Goal: Communication & Community: Answer question/provide support

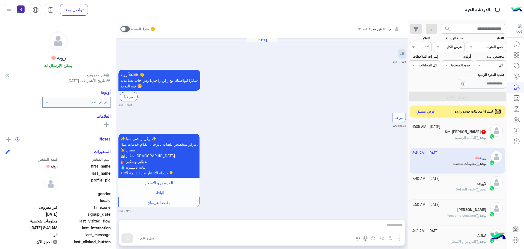
scroll to position [212, 0]
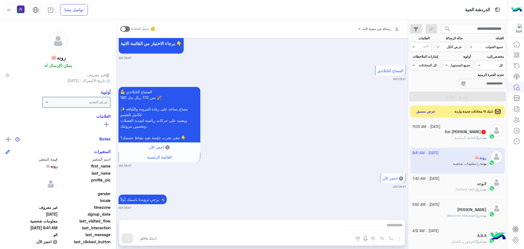
drag, startPoint x: 0, startPoint y: 0, endPoint x: 466, endPoint y: 140, distance: 486.9
click at [466, 140] on p "بوت : القائمة الرئيسية" at bounding box center [471, 137] width 32 height 5
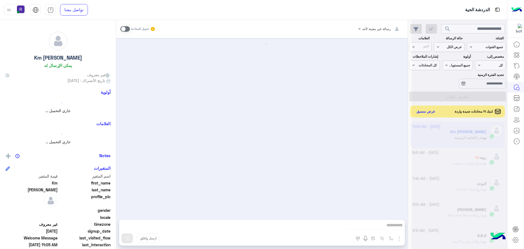
scroll to position [3, 0]
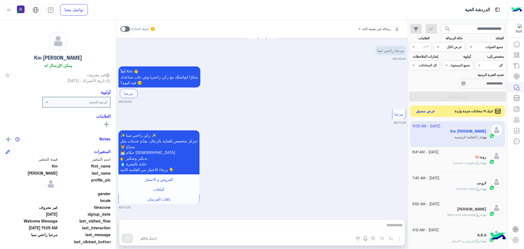
click at [422, 110] on button "عرض مسبق" at bounding box center [426, 111] width 23 height 7
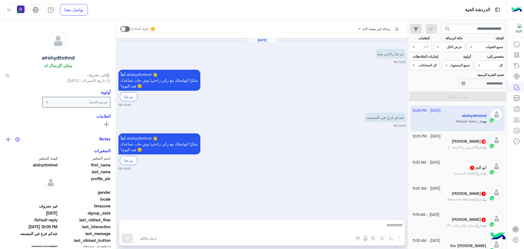
click at [453, 144] on div "[PERSON_NAME] 13" at bounding box center [450, 142] width 74 height 6
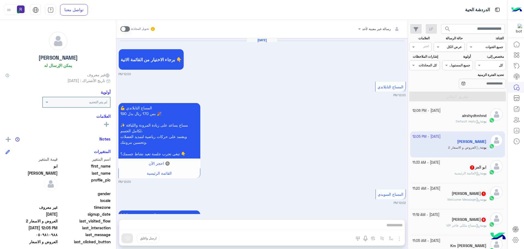
scroll to position [499, 0]
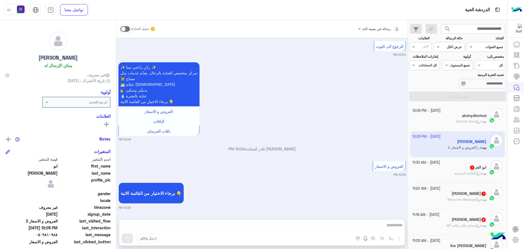
click at [446, 124] on div "[PERSON_NAME] : Default reply" at bounding box center [450, 124] width 74 height 10
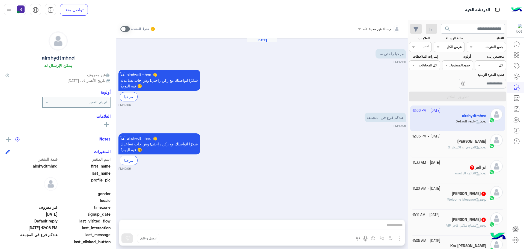
click at [128, 29] on span at bounding box center [125, 28] width 10 height 5
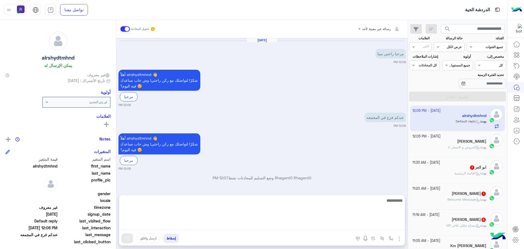
click at [337, 225] on textarea at bounding box center [262, 213] width 286 height 33
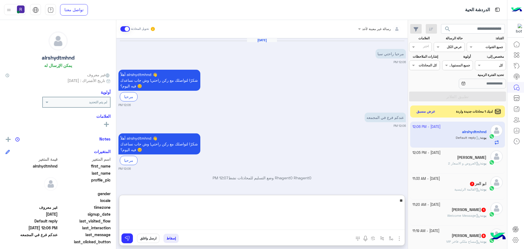
type textarea "**"
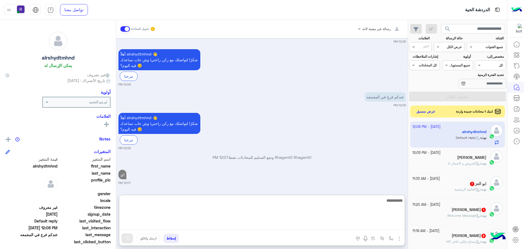
scroll to position [35, 0]
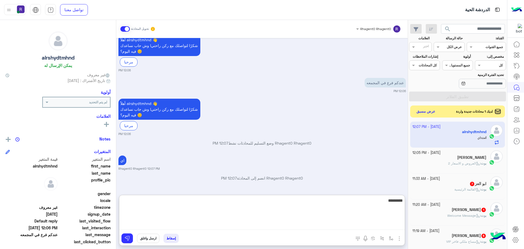
type textarea "**********"
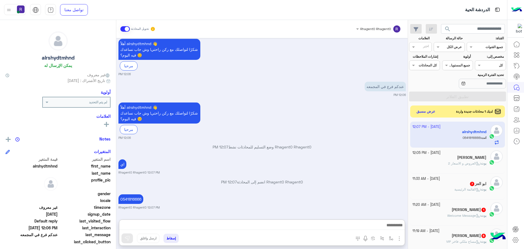
click at [123, 30] on span at bounding box center [125, 28] width 10 height 5
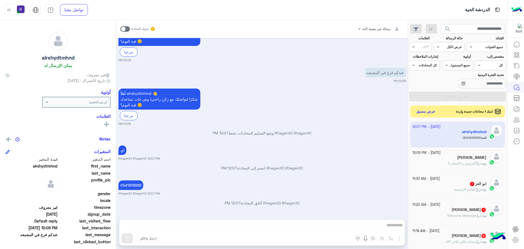
click at [463, 185] on div "ابو العز 7" at bounding box center [450, 184] width 74 height 6
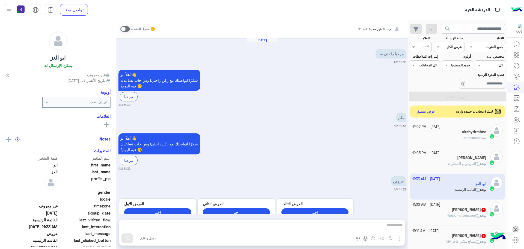
scroll to position [489, 0]
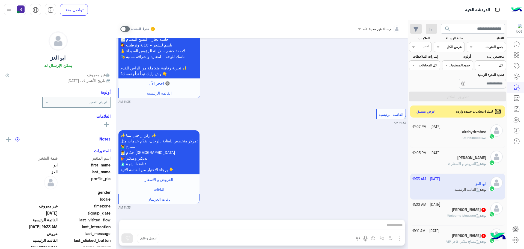
click at [465, 211] on h5 "[PERSON_NAME] 1" at bounding box center [469, 209] width 35 height 5
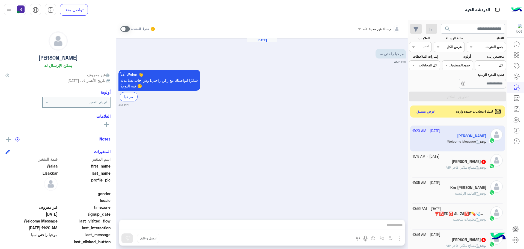
scroll to position [82, 0]
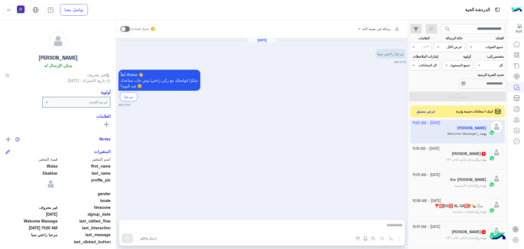
click at [462, 159] on span "مساج ملكي فاخر VIP" at bounding box center [463, 159] width 34 height 4
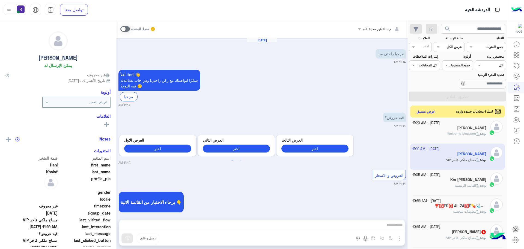
scroll to position [156, 0]
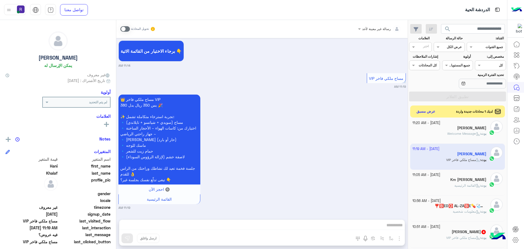
click at [466, 231] on h5 "[PERSON_NAME] 4" at bounding box center [469, 231] width 35 height 5
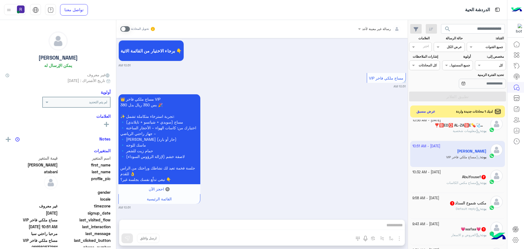
scroll to position [164, 0]
click at [461, 183] on span "مساج مكس الكاسات" at bounding box center [464, 181] width 34 height 4
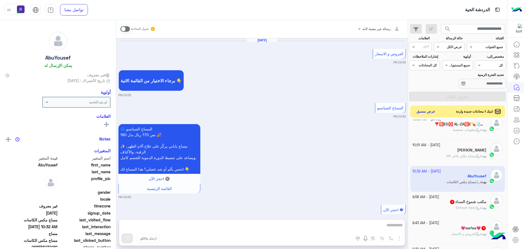
scroll to position [741, 0]
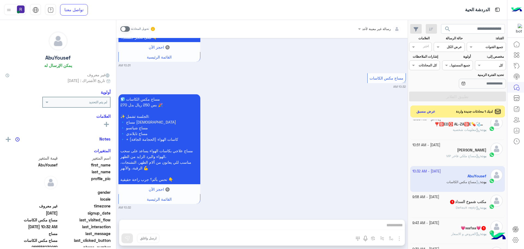
click at [462, 229] on h5 "💗wafaa💗 1" at bounding box center [474, 228] width 26 height 5
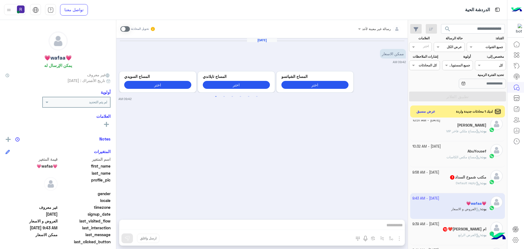
scroll to position [218, 0]
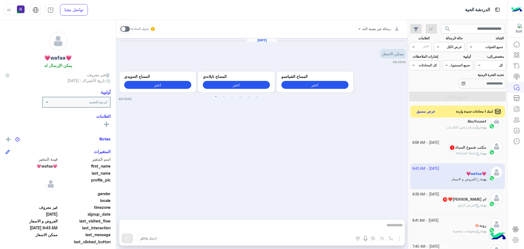
click at [456, 153] on span "Default reply" at bounding box center [468, 153] width 24 height 4
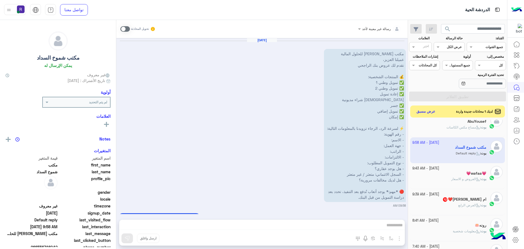
scroll to position [41, 0]
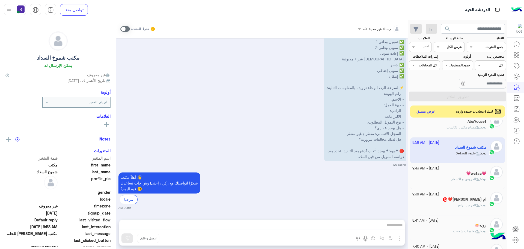
click at [448, 201] on span "12" at bounding box center [445, 199] width 5 height 5
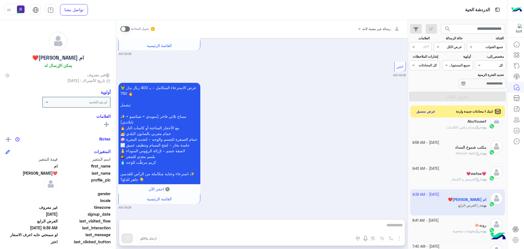
scroll to position [300, 0]
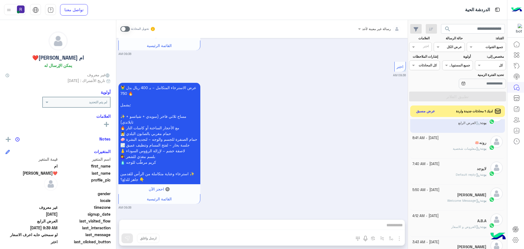
click at [430, 112] on button "عرض مسبق" at bounding box center [426, 111] width 23 height 7
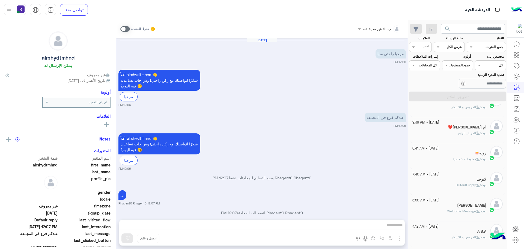
scroll to position [45, 0]
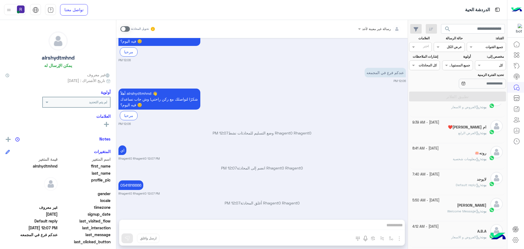
click at [462, 128] on h5 "ام [PERSON_NAME]❤️" at bounding box center [467, 127] width 39 height 5
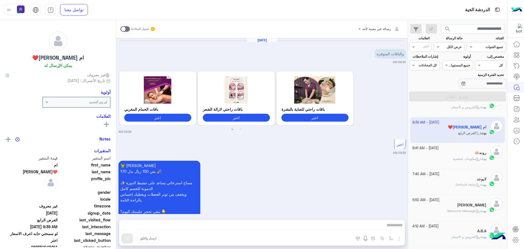
scroll to position [948, 0]
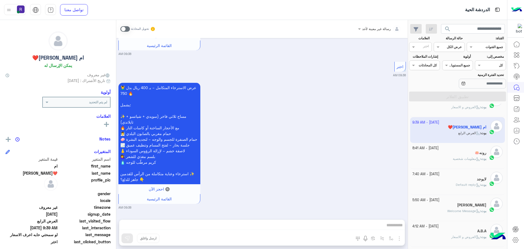
click at [450, 151] on div "رونه🪷" at bounding box center [450, 153] width 74 height 6
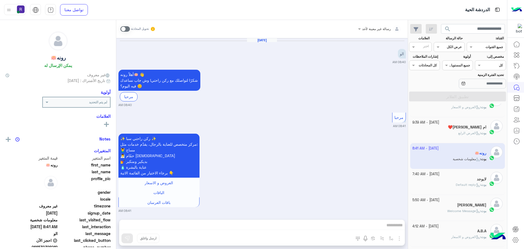
scroll to position [212, 0]
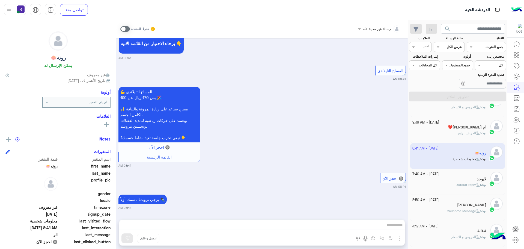
click at [431, 126] on div "ام [PERSON_NAME]❤️" at bounding box center [450, 128] width 74 height 6
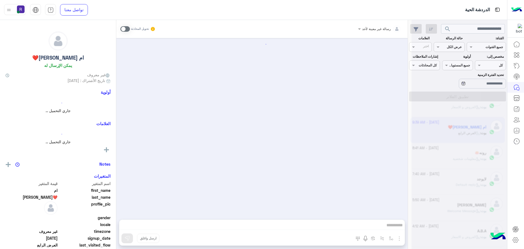
scroll to position [948, 0]
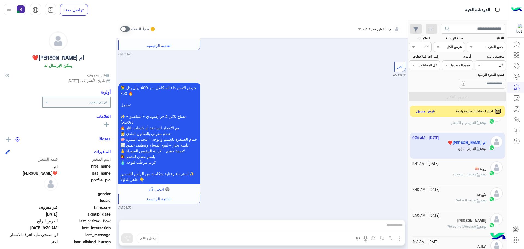
click at [428, 112] on button "عرض مسبق" at bounding box center [426, 111] width 23 height 7
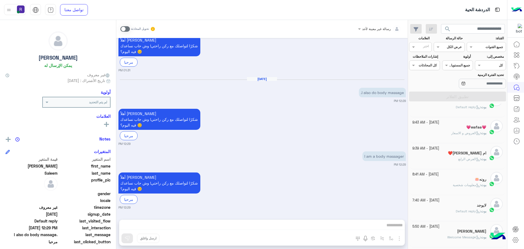
scroll to position [268, 0]
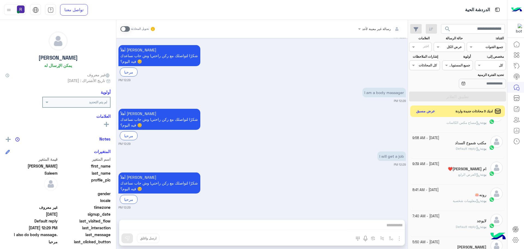
click at [424, 112] on button "عرض مسبق" at bounding box center [426, 111] width 23 height 7
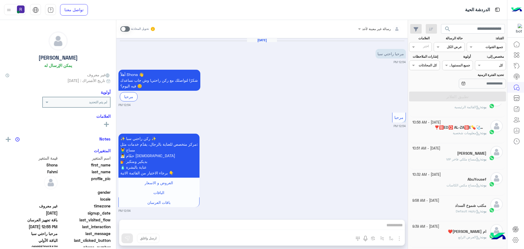
scroll to position [637, 0]
